Goal: Download file/media

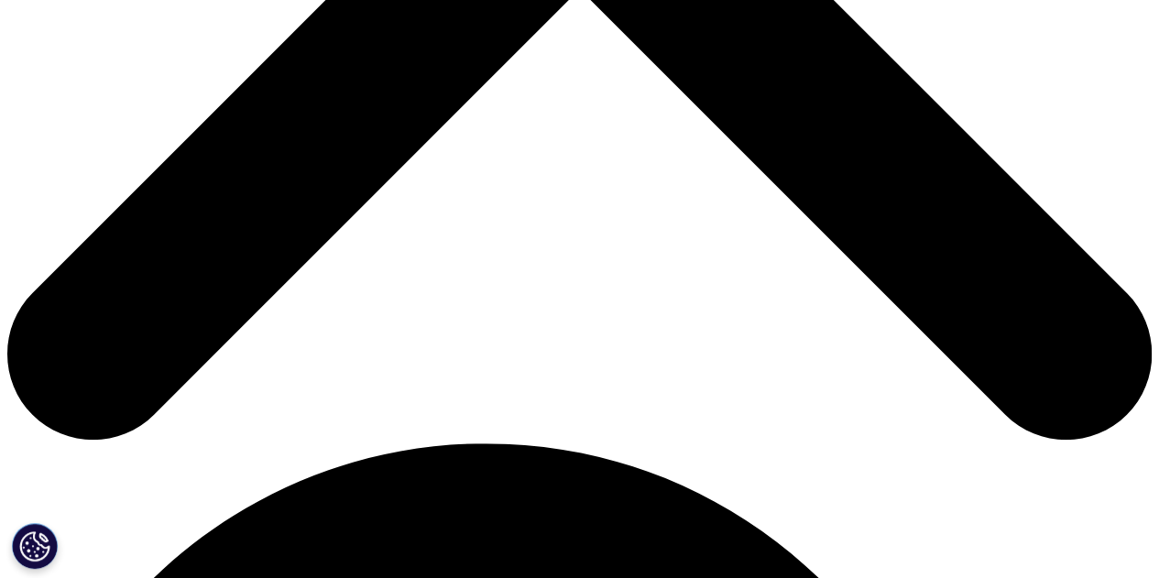
scroll to position [824, 0]
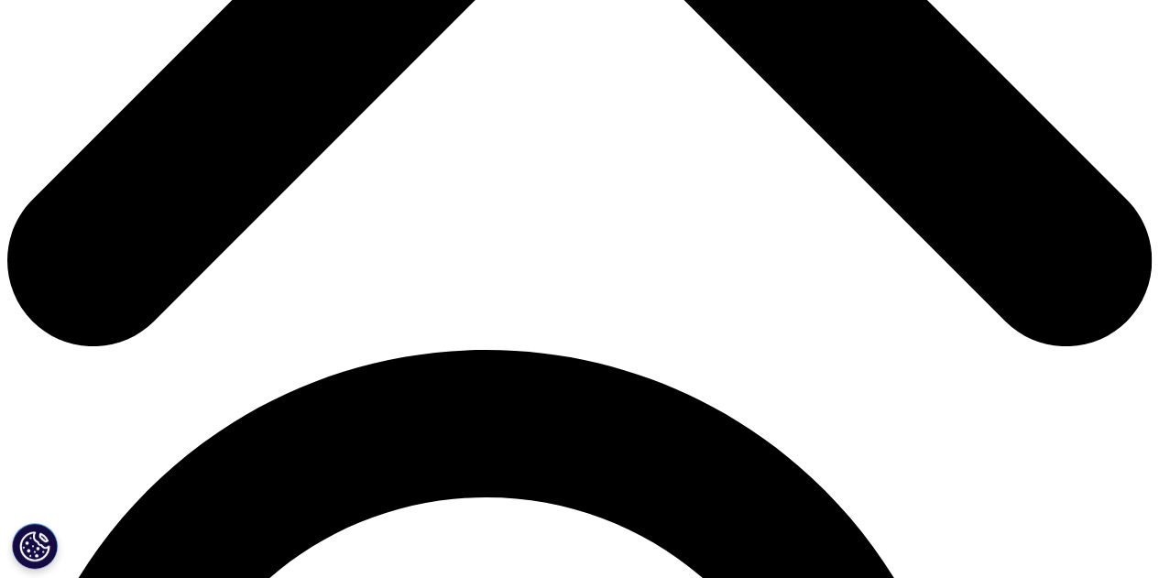
type input "TIana"
type input "[PERSON_NAME]"
select select "[GEOGRAPHIC_DATA]"
drag, startPoint x: 202, startPoint y: 333, endPoint x: 192, endPoint y: 360, distance: 29.3
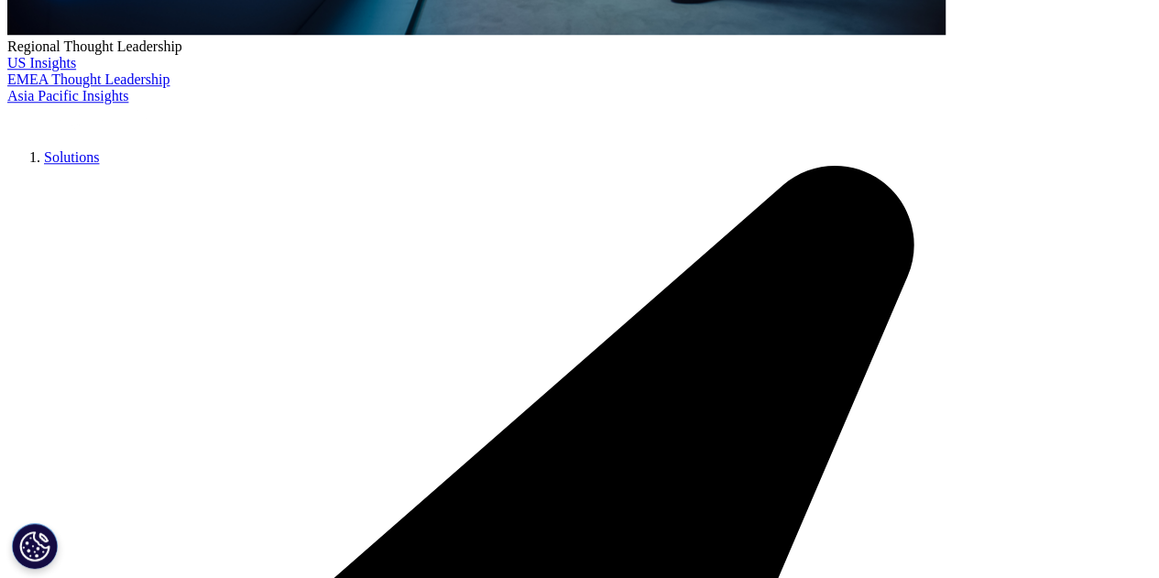
type input "[EMAIL_ADDRESS][DOMAIN_NAME]"
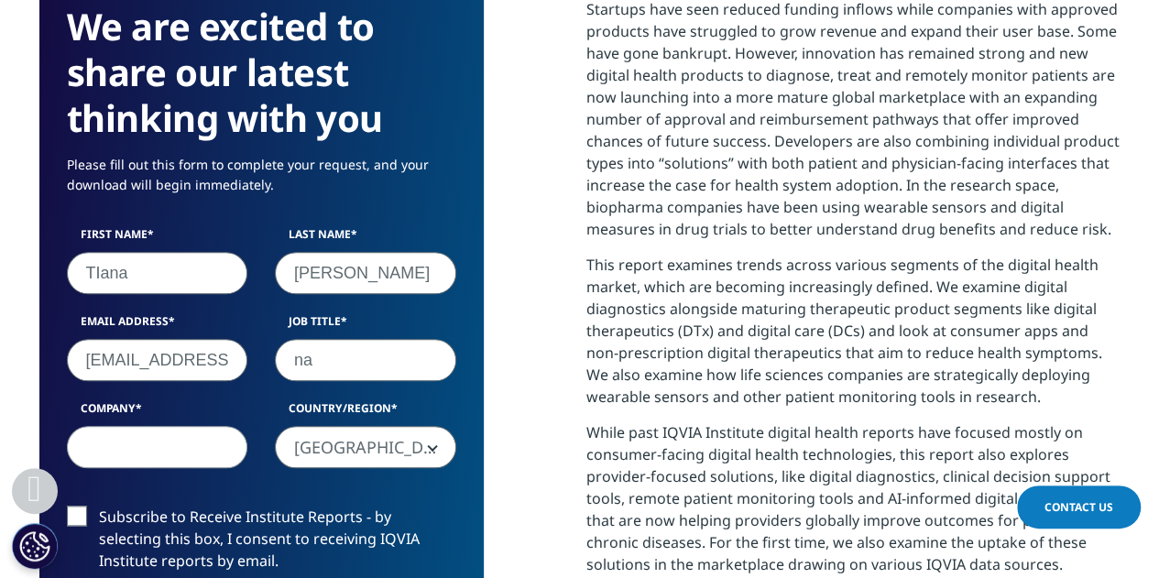
type input "na"
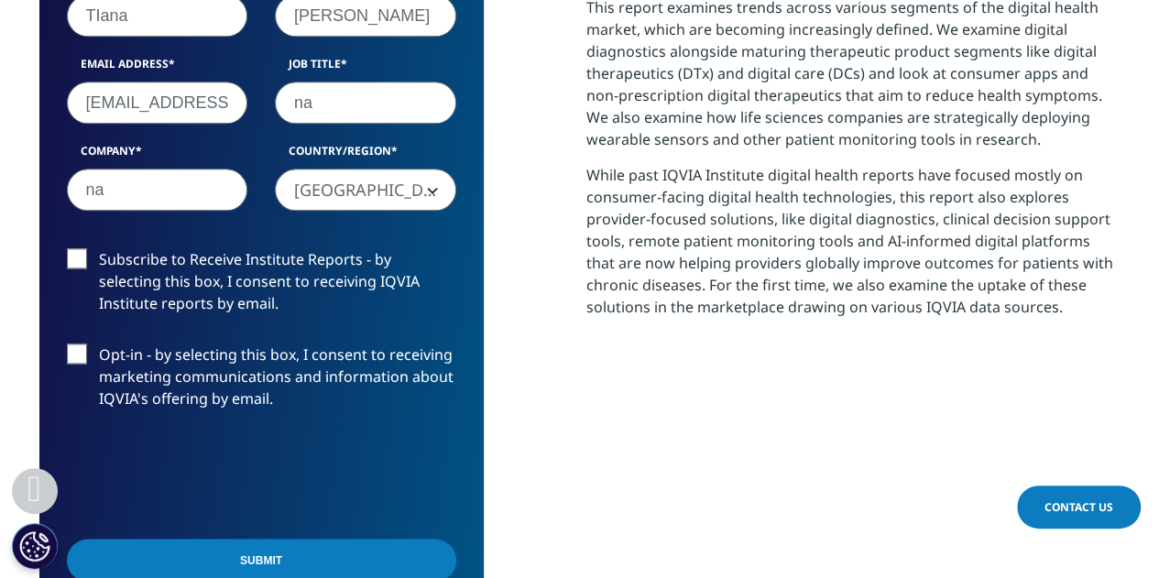
scroll to position [1099, 0]
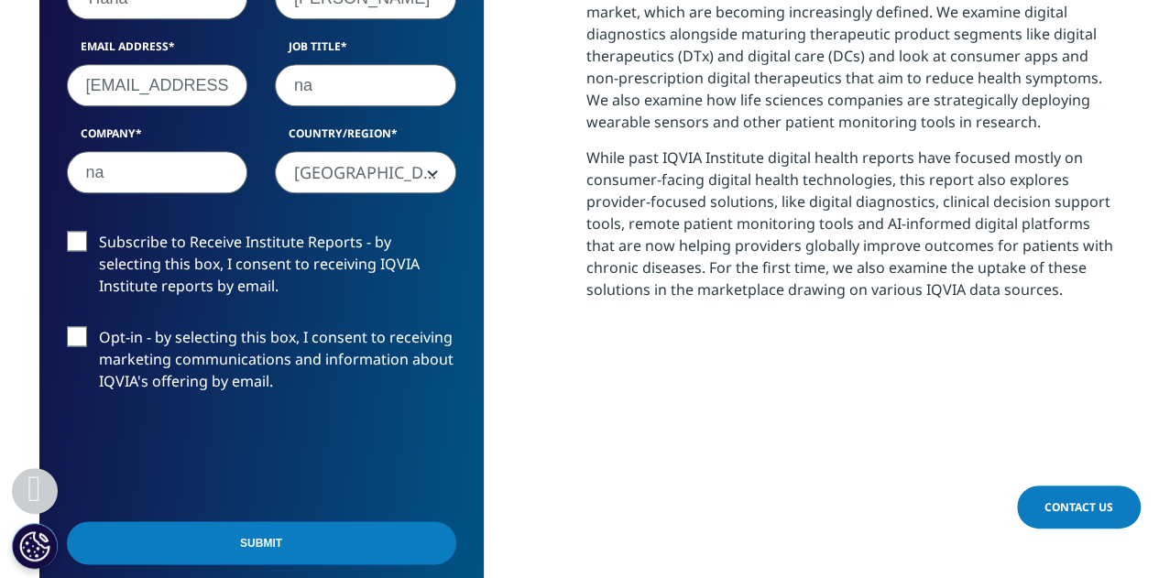
click at [148, 269] on label "Subscribe to Receive Institute Reports - by selecting this box, I consent to re…" at bounding box center [261, 269] width 389 height 76
click at [99, 231] on input "Subscribe to Receive Institute Reports - by selecting this box, I consent to re…" at bounding box center [99, 231] width 0 height 0
click at [79, 238] on label "Subscribe to Receive Institute Reports - by selecting this box, I consent to re…" at bounding box center [261, 269] width 389 height 76
click at [99, 231] on input "Subscribe to Receive Institute Reports - by selecting this box, I consent to re…" at bounding box center [99, 231] width 0 height 0
click at [224, 537] on input "Submit" at bounding box center [261, 542] width 389 height 43
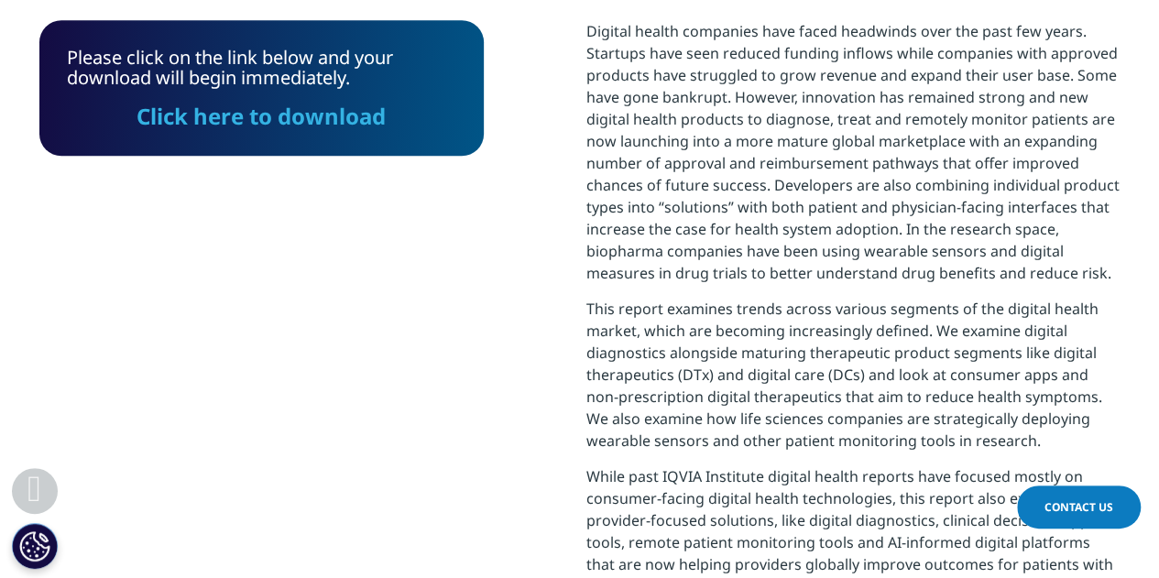
scroll to position [737, 0]
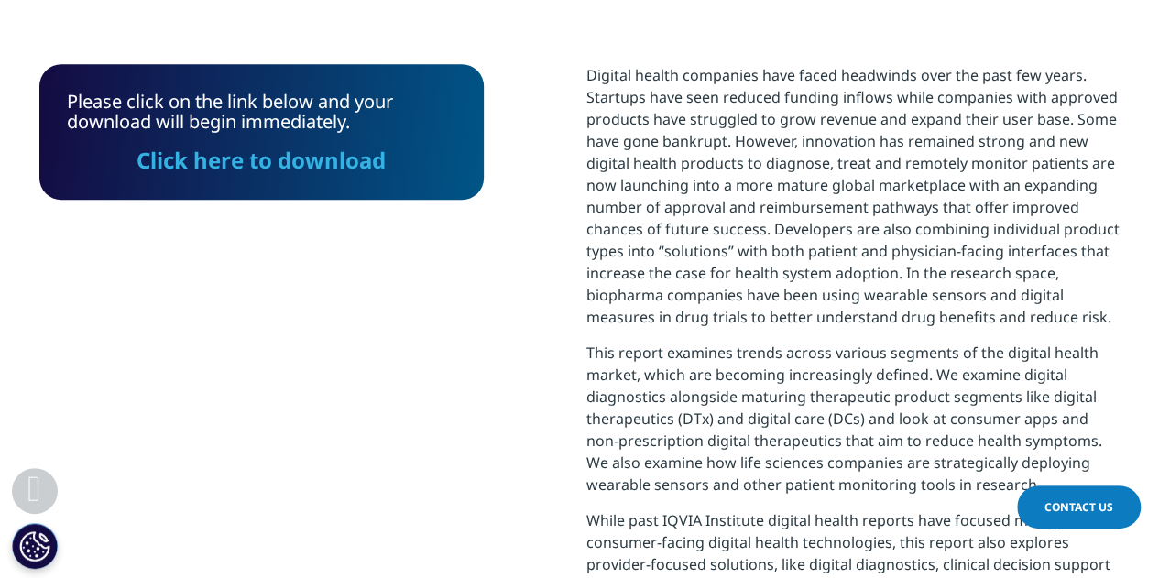
click at [361, 156] on link "Click here to download" at bounding box center [260, 160] width 249 height 30
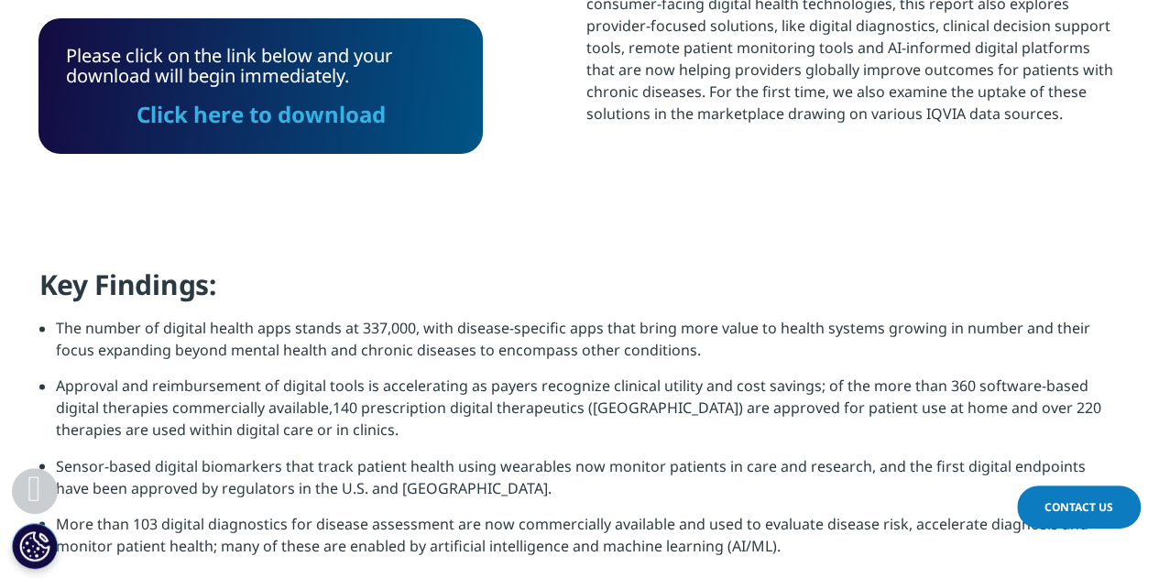
scroll to position [1286, 0]
